Goal: Task Accomplishment & Management: Complete application form

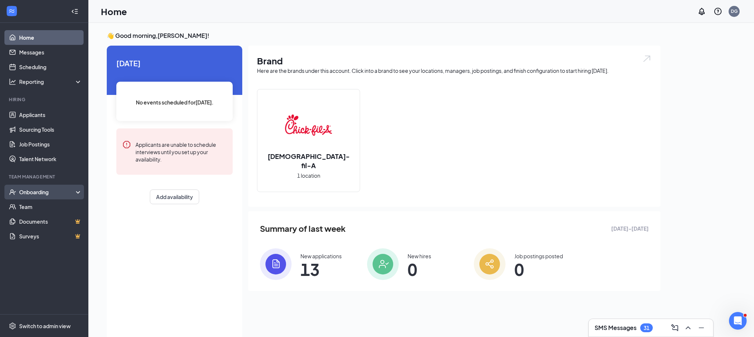
click at [38, 191] on div "Onboarding" at bounding box center [47, 191] width 57 height 7
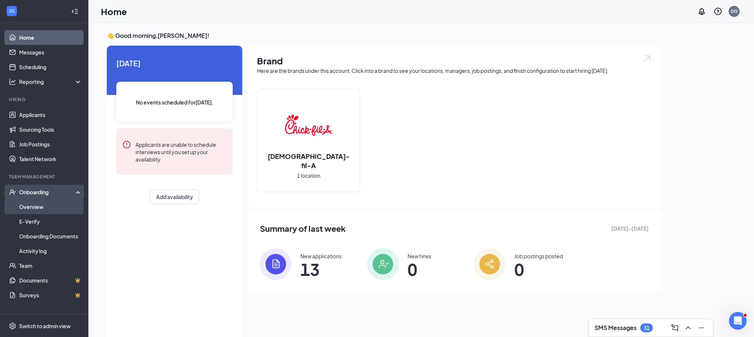
click at [37, 206] on link "Overview" at bounding box center [50, 207] width 63 height 15
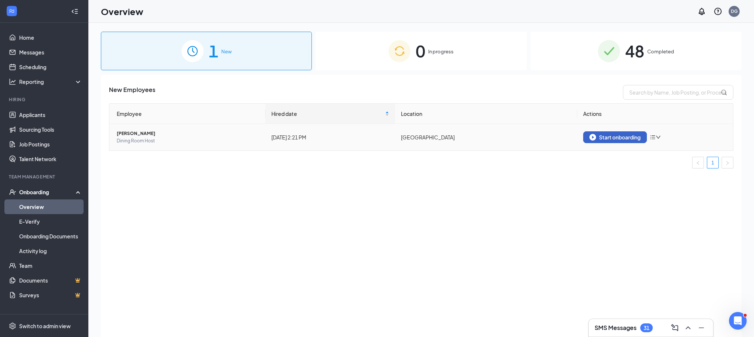
click at [598, 135] on div "Start onboarding" at bounding box center [614, 137] width 51 height 7
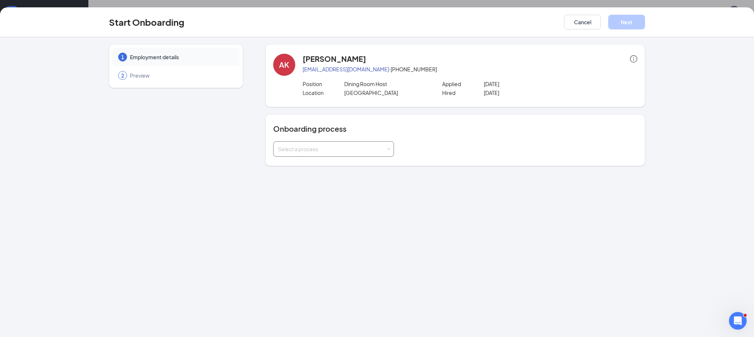
click at [307, 152] on div "Select a process" at bounding box center [332, 148] width 108 height 7
click at [306, 167] on span "Team Member Onboarding" at bounding box center [308, 164] width 65 height 7
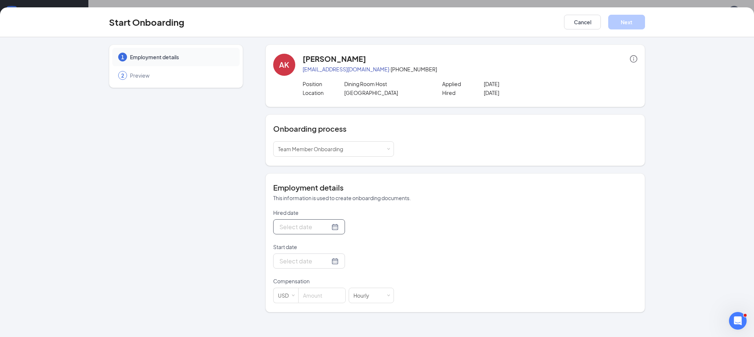
click at [326, 228] on div at bounding box center [308, 226] width 59 height 9
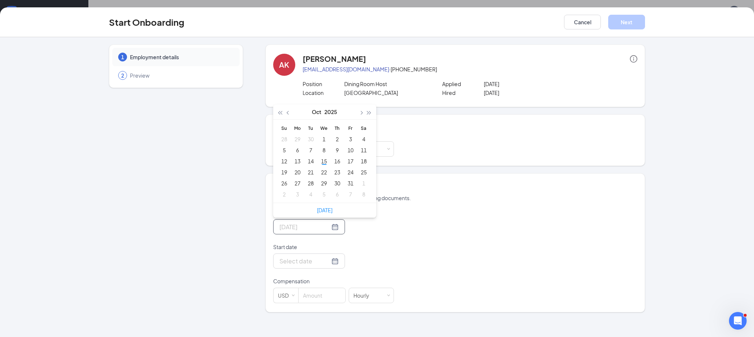
type input "[DATE]"
click at [326, 162] on div "15" at bounding box center [324, 161] width 9 height 9
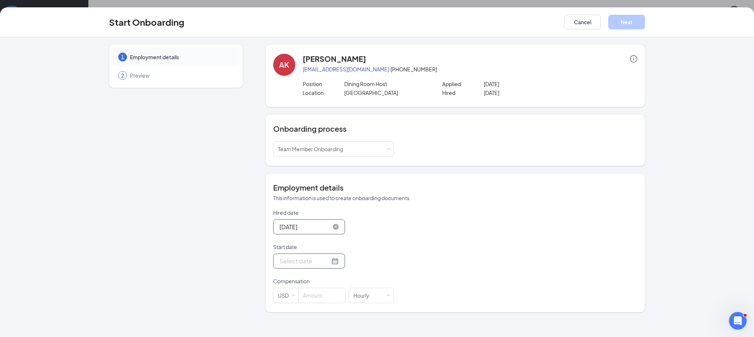
click at [327, 265] on div at bounding box center [308, 261] width 59 height 9
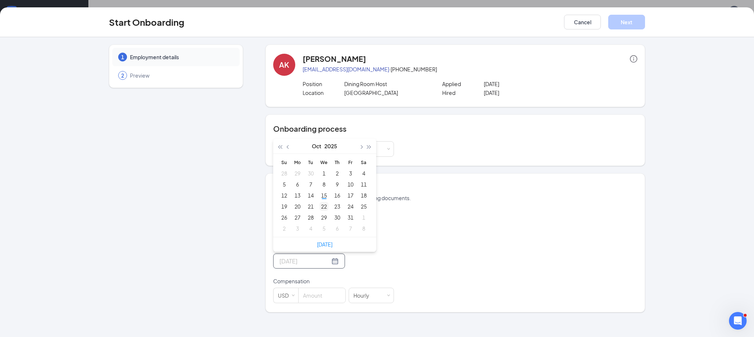
type input "[DATE]"
click at [325, 208] on div "22" at bounding box center [324, 206] width 9 height 9
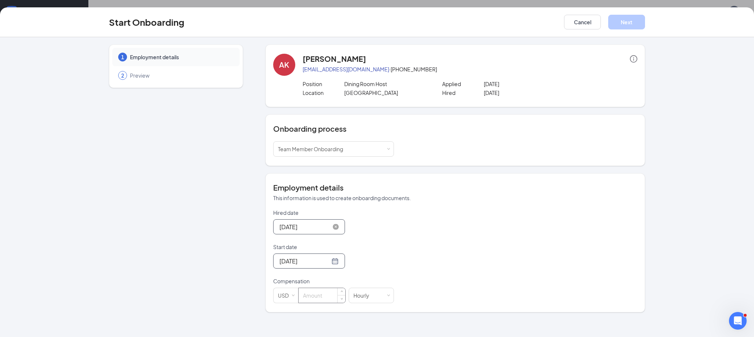
click at [330, 295] on input at bounding box center [322, 295] width 47 height 15
type input "15.75"
drag, startPoint x: 430, startPoint y: 246, endPoint x: 473, endPoint y: 213, distance: 54.0
click at [431, 244] on div "Hired date [DATE] [DATE] Su Mo Tu We Th Fr Sa 28 29 30 1 2 3 4 5 6 7 8 9 10 11 …" at bounding box center [455, 256] width 364 height 94
click at [637, 27] on button "Next" at bounding box center [626, 22] width 37 height 15
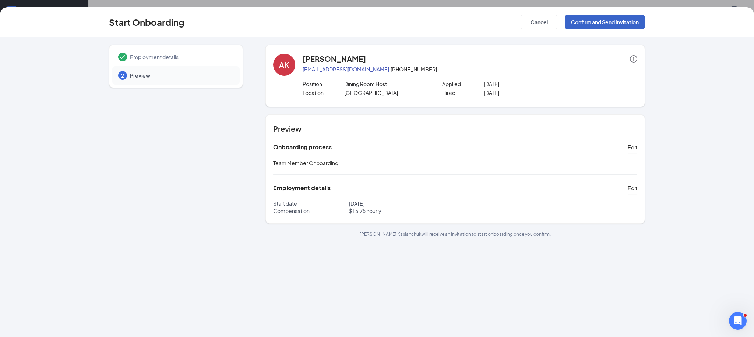
click at [637, 27] on button "Confirm and Send Invitation" at bounding box center [605, 22] width 80 height 15
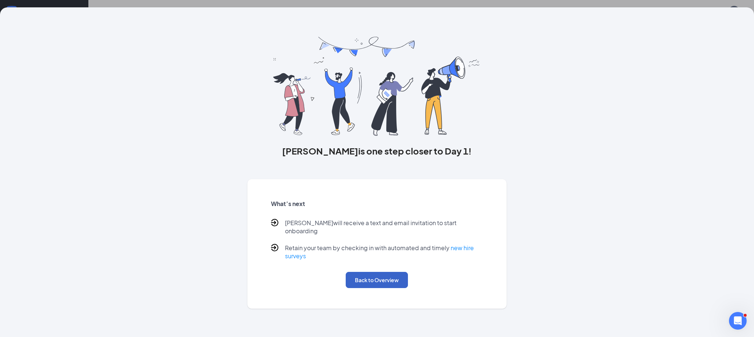
click at [396, 277] on button "Back to Overview" at bounding box center [377, 280] width 62 height 16
